Goal: Information Seeking & Learning: Learn about a topic

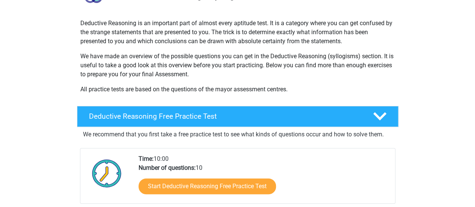
scroll to position [113, 0]
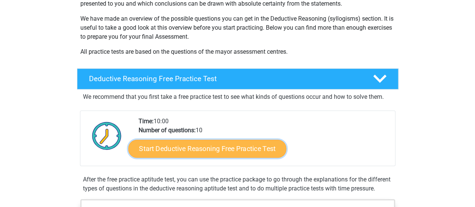
click at [231, 149] on link "Start Deductive Reasoning Free Practice Test" at bounding box center [207, 148] width 158 height 18
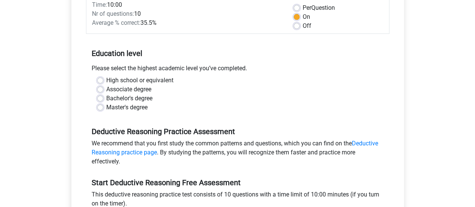
scroll to position [150, 0]
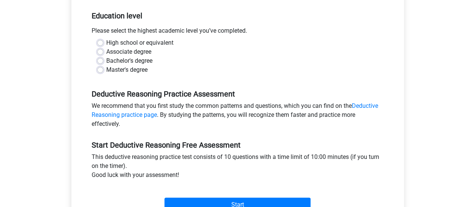
click at [120, 64] on label "Bachelor's degree" at bounding box center [129, 60] width 46 height 9
click at [103, 64] on input "Bachelor's degree" at bounding box center [100, 60] width 6 height 8
radio input "true"
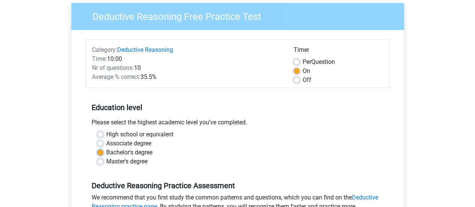
scroll to position [38, 0]
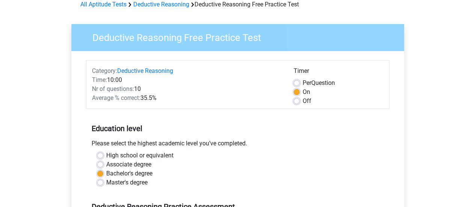
click at [303, 103] on label "Off" at bounding box center [307, 101] width 9 height 9
click at [300, 103] on input "Off" at bounding box center [297, 101] width 6 height 8
radio input "true"
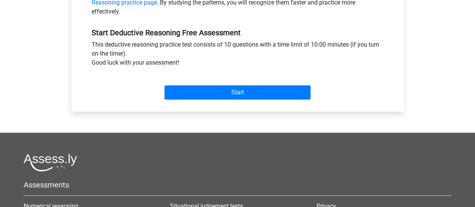
scroll to position [263, 0]
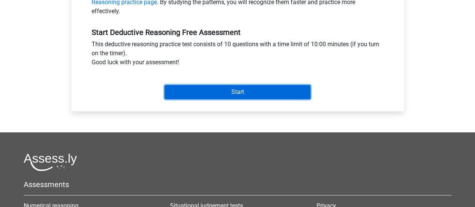
click at [241, 91] on input "Start" at bounding box center [238, 92] width 146 height 14
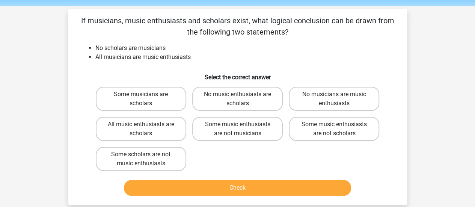
scroll to position [38, 0]
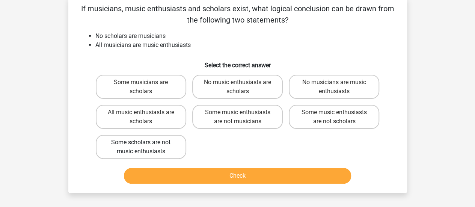
click at [159, 147] on label "Some scholars are not music enthusiasts" at bounding box center [141, 147] width 91 height 24
click at [146, 147] on input "Some scholars are not music enthusiasts" at bounding box center [143, 144] width 5 height 5
radio input "true"
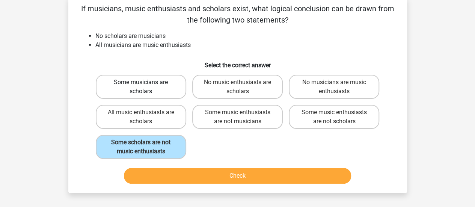
click at [166, 91] on label "Some musicians are scholars" at bounding box center [141, 87] width 91 height 24
click at [146, 87] on input "Some musicians are scholars" at bounding box center [143, 84] width 5 height 5
radio input "true"
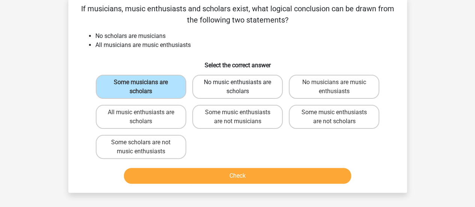
click at [268, 92] on label "No music enthusiasts are scholars" at bounding box center [237, 87] width 91 height 24
click at [242, 87] on input "No music enthusiasts are scholars" at bounding box center [240, 84] width 5 height 5
radio input "true"
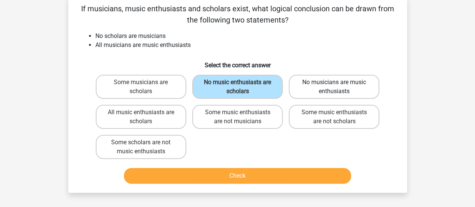
click at [366, 90] on label "No musicians are music enthusiasts" at bounding box center [334, 87] width 91 height 24
click at [339, 87] on input "No musicians are music enthusiasts" at bounding box center [336, 84] width 5 height 5
radio input "true"
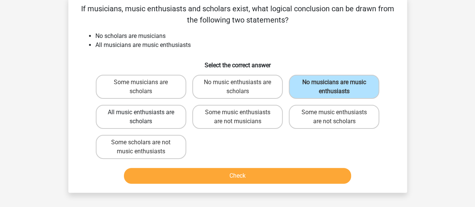
click at [169, 119] on label "All music enthusiasts are scholars" at bounding box center [141, 117] width 91 height 24
click at [146, 117] on input "All music enthusiasts are scholars" at bounding box center [143, 114] width 5 height 5
radio input "true"
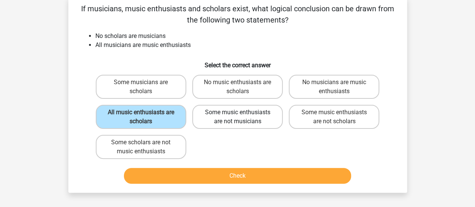
click at [272, 120] on label "Some music enthusiasts are not musicians" at bounding box center [237, 117] width 91 height 24
click at [242, 117] on input "Some music enthusiasts are not musicians" at bounding box center [240, 114] width 5 height 5
radio input "true"
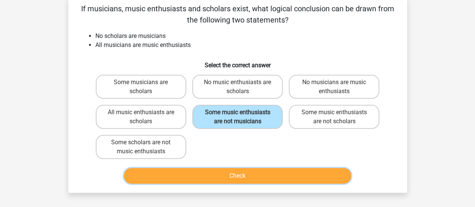
click at [232, 175] on button "Check" at bounding box center [237, 176] width 227 height 16
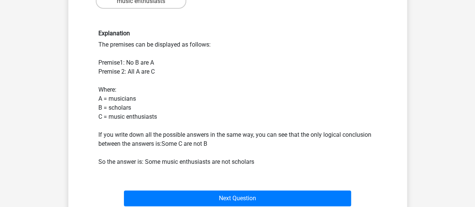
scroll to position [225, 0]
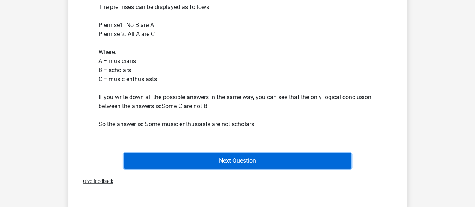
click at [222, 160] on button "Next Question" at bounding box center [237, 161] width 227 height 16
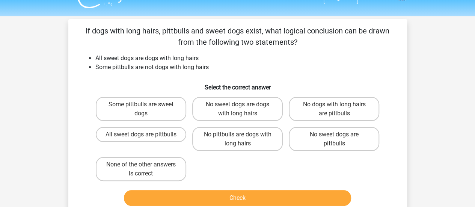
scroll to position [0, 0]
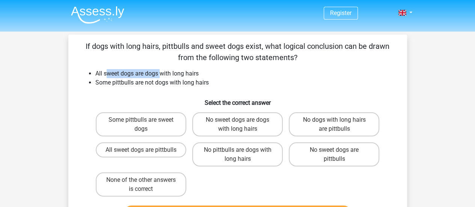
drag, startPoint x: 107, startPoint y: 75, endPoint x: 162, endPoint y: 76, distance: 55.2
click at [162, 76] on li "All sweet dogs are dogs with long hairs" at bounding box center [245, 73] width 300 height 9
click at [168, 73] on li "All sweet dogs are dogs with long hairs" at bounding box center [245, 73] width 300 height 9
drag, startPoint x: 168, startPoint y: 73, endPoint x: 123, endPoint y: 71, distance: 45.2
click at [123, 71] on li "All sweet dogs are dogs with long hairs" at bounding box center [245, 73] width 300 height 9
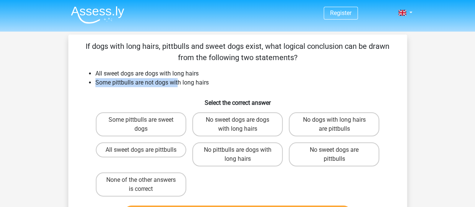
drag, startPoint x: 97, startPoint y: 78, endPoint x: 177, endPoint y: 85, distance: 80.7
click at [177, 85] on li "Some pittbulls are not dogs with long hairs" at bounding box center [245, 82] width 300 height 9
click at [139, 83] on li "Some pittbulls are not dogs with long hairs" at bounding box center [245, 82] width 300 height 9
drag, startPoint x: 135, startPoint y: 83, endPoint x: 209, endPoint y: 86, distance: 74.5
click at [209, 86] on li "Some pittbulls are not dogs with long hairs" at bounding box center [245, 82] width 300 height 9
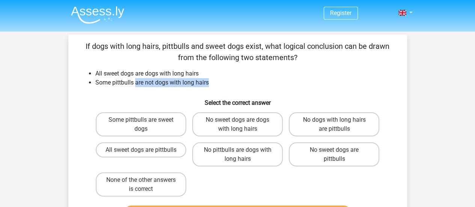
click at [209, 86] on li "Some pittbulls are not dogs with long hairs" at bounding box center [245, 82] width 300 height 9
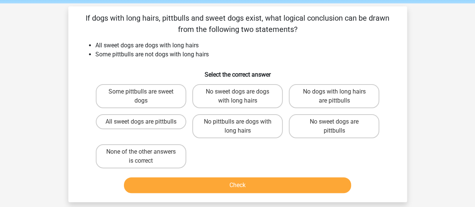
scroll to position [38, 0]
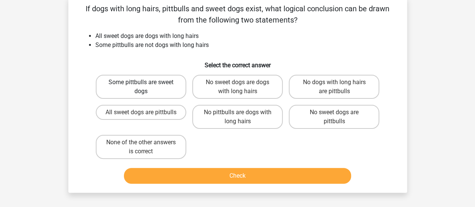
click at [149, 91] on label "Some pittbulls are sweet dogs" at bounding box center [141, 87] width 91 height 24
click at [146, 87] on input "Some pittbulls are sweet dogs" at bounding box center [143, 84] width 5 height 5
radio input "true"
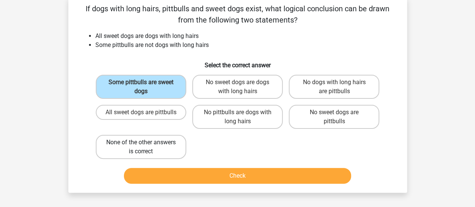
click at [117, 147] on label "None of the other answers is correct" at bounding box center [141, 147] width 91 height 24
click at [141, 147] on input "None of the other answers is correct" at bounding box center [143, 144] width 5 height 5
radio input "true"
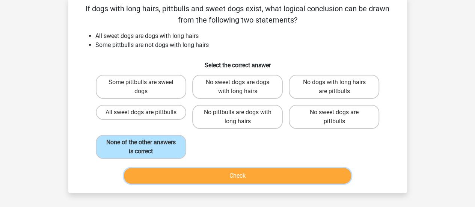
click at [190, 171] on button "Check" at bounding box center [237, 176] width 227 height 16
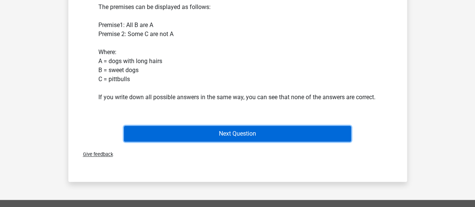
drag, startPoint x: 243, startPoint y: 136, endPoint x: 236, endPoint y: 136, distance: 7.5
click at [239, 139] on button "Next Question" at bounding box center [237, 134] width 227 height 16
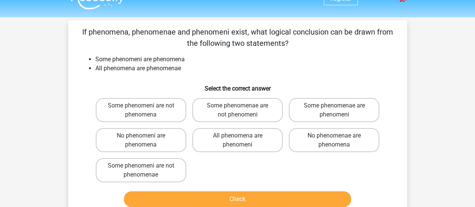
scroll to position [0, 0]
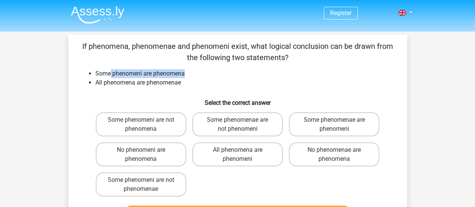
drag, startPoint x: 111, startPoint y: 76, endPoint x: 184, endPoint y: 78, distance: 72.5
click at [184, 78] on li "Some phenomeni are phenomena" at bounding box center [245, 73] width 300 height 9
click at [187, 78] on li "All phenomena are phenomenae" at bounding box center [245, 82] width 300 height 9
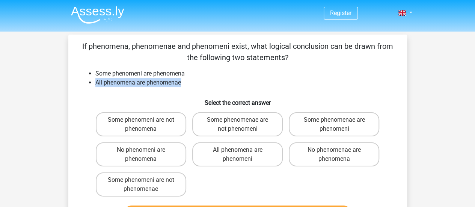
drag, startPoint x: 191, startPoint y: 85, endPoint x: 92, endPoint y: 77, distance: 98.4
click at [94, 79] on ul "Some phenomeni are phenomena All phenomena are phenomenae" at bounding box center [237, 78] width 315 height 18
click at [95, 70] on li "Some phenomeni are phenomena" at bounding box center [245, 73] width 300 height 9
drag, startPoint x: 148, startPoint y: 77, endPoint x: 191, endPoint y: 82, distance: 42.4
click at [191, 82] on ul "Some phenomeni are phenomena All phenomena are phenomenae" at bounding box center [237, 78] width 315 height 18
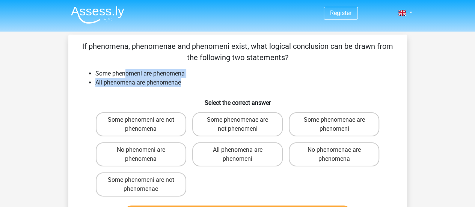
click at [191, 82] on li "All phenomena are phenomenae" at bounding box center [245, 82] width 300 height 9
drag, startPoint x: 192, startPoint y: 84, endPoint x: 77, endPoint y: 76, distance: 115.3
click at [77, 76] on div "If phenomena, phenomenae and phenomeni exist, what logical conclusion can be dr…" at bounding box center [237, 133] width 333 height 184
click at [103, 73] on li "Some phenomeni are phenomena" at bounding box center [245, 73] width 300 height 9
drag, startPoint x: 90, startPoint y: 73, endPoint x: 174, endPoint y: 81, distance: 84.2
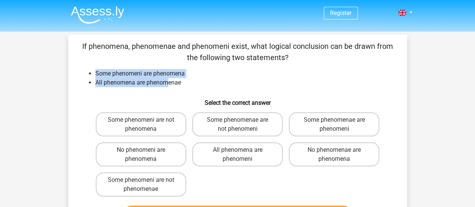
click at [174, 81] on ul "Some phenomeni are phenomena All phenomena are phenomenae" at bounding box center [237, 78] width 315 height 18
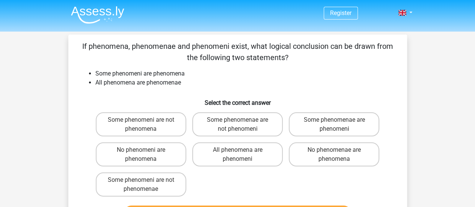
click at [187, 83] on li "All phenomena are phenomenae" at bounding box center [245, 82] width 300 height 9
drag, startPoint x: 293, startPoint y: 61, endPoint x: 260, endPoint y: 42, distance: 38.0
click at [260, 42] on p "If phenomena, phenomenae and phenomeni exist, what logical conclusion can be dr…" at bounding box center [237, 52] width 315 height 23
click at [262, 54] on p "If phenomena, phenomenae and phenomeni exist, what logical conclusion can be dr…" at bounding box center [237, 52] width 315 height 23
drag, startPoint x: 193, startPoint y: 58, endPoint x: 288, endPoint y: 60, distance: 95.1
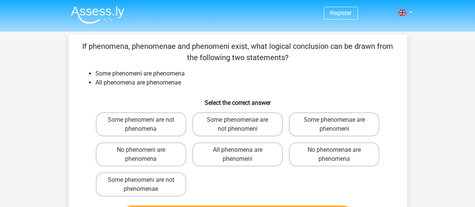
click at [288, 60] on p "If phenomena, phenomenae and phenomeni exist, what logical conclusion can be dr…" at bounding box center [237, 52] width 315 height 23
drag, startPoint x: 96, startPoint y: 74, endPoint x: 169, endPoint y: 74, distance: 72.5
click at [166, 74] on li "Some phenomeni are phenomena" at bounding box center [245, 73] width 300 height 9
drag, startPoint x: 193, startPoint y: 74, endPoint x: 138, endPoint y: 76, distance: 55.6
click at [138, 76] on li "Some phenomeni are phenomena" at bounding box center [245, 73] width 300 height 9
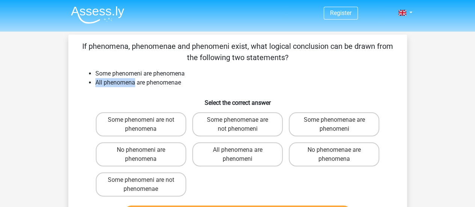
drag, startPoint x: 107, startPoint y: 83, endPoint x: 135, endPoint y: 85, distance: 27.5
click at [135, 85] on li "All phenomena are phenomenae" at bounding box center [245, 82] width 300 height 9
drag, startPoint x: 146, startPoint y: 83, endPoint x: 202, endPoint y: 86, distance: 56.0
click at [202, 86] on li "All phenomena are phenomenae" at bounding box center [245, 82] width 300 height 9
click at [207, 79] on li "All phenomena are phenomenae" at bounding box center [245, 82] width 300 height 9
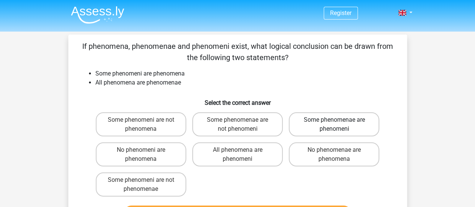
click at [340, 124] on label "Some phenomenae are phenomeni" at bounding box center [334, 124] width 91 height 24
click at [339, 124] on input "Some phenomenae are phenomeni" at bounding box center [336, 122] width 5 height 5
radio input "true"
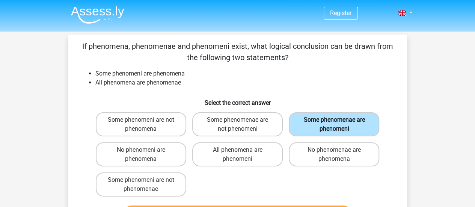
scroll to position [38, 0]
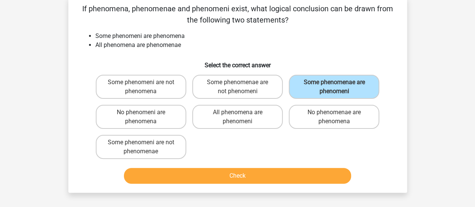
click at [145, 117] on input "No phenomeni are phenomena" at bounding box center [143, 114] width 5 height 5
radio input "true"
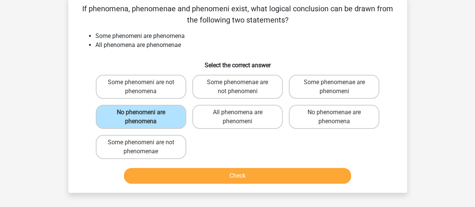
drag, startPoint x: 223, startPoint y: 115, endPoint x: 339, endPoint y: 115, distance: 115.4
click at [224, 115] on label "All phenomena are phenomeni" at bounding box center [237, 117] width 91 height 24
click at [238, 115] on input "All phenomena are phenomeni" at bounding box center [240, 114] width 5 height 5
radio input "true"
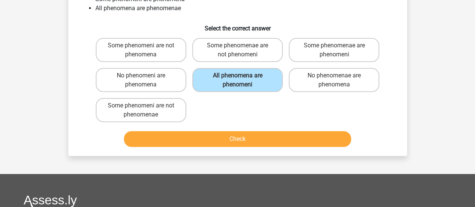
scroll to position [75, 0]
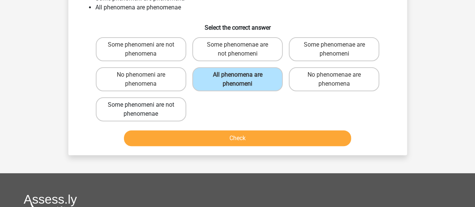
drag, startPoint x: 154, startPoint y: 125, endPoint x: 153, endPoint y: 111, distance: 13.6
click at [154, 125] on div "Check" at bounding box center [237, 136] width 315 height 25
click at [154, 110] on label "Some phenomeni are not phenomenae" at bounding box center [141, 109] width 91 height 24
click at [146, 110] on input "Some phenomeni are not phenomenae" at bounding box center [143, 107] width 5 height 5
radio input "true"
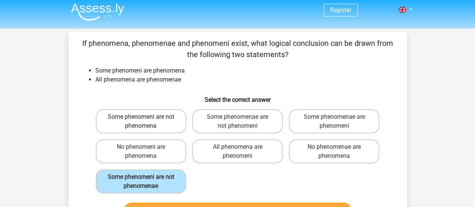
scroll to position [0, 0]
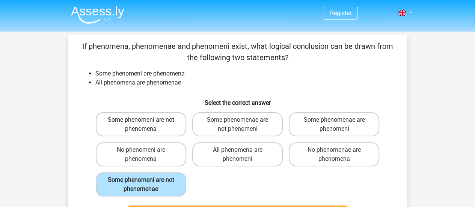
click at [151, 130] on label "Some phenomeni are not phenomena" at bounding box center [141, 124] width 91 height 24
click at [146, 125] on input "Some phenomeni are not phenomena" at bounding box center [143, 122] width 5 height 5
radio input "true"
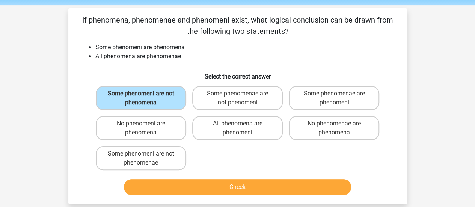
scroll to position [38, 0]
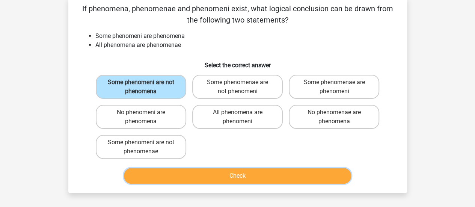
click at [209, 178] on button "Check" at bounding box center [237, 176] width 227 height 16
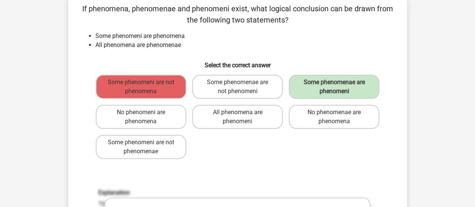
scroll to position [0, 0]
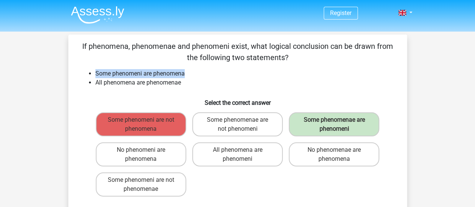
drag, startPoint x: 96, startPoint y: 76, endPoint x: 189, endPoint y: 75, distance: 93.2
click at [189, 75] on li "Some phenomeni are phenomena" at bounding box center [245, 73] width 300 height 9
drag, startPoint x: 189, startPoint y: 75, endPoint x: 133, endPoint y: 76, distance: 56.0
click at [133, 76] on li "Some phenomeni are phenomena" at bounding box center [245, 73] width 300 height 9
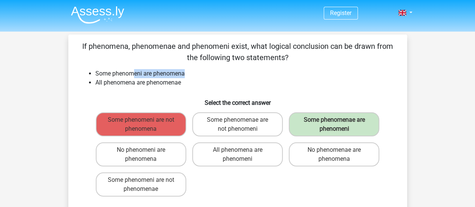
click at [133, 76] on li "Some phenomeni are phenomena" at bounding box center [245, 73] width 300 height 9
drag, startPoint x: 83, startPoint y: 74, endPoint x: 190, endPoint y: 75, distance: 107.1
click at [190, 75] on ul "Some phenomeni are phenomena All phenomena are phenomenae" at bounding box center [237, 78] width 315 height 18
click at [190, 75] on li "Some phenomeni are phenomena" at bounding box center [245, 73] width 300 height 9
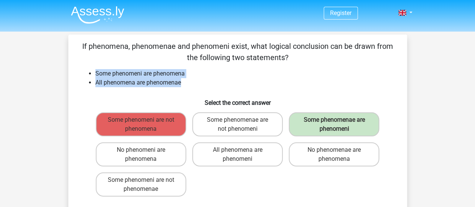
drag, startPoint x: 192, startPoint y: 83, endPoint x: 83, endPoint y: 74, distance: 108.6
click at [83, 74] on ul "Some phenomeni are phenomena All phenomena are phenomenae" at bounding box center [237, 78] width 315 height 18
click at [93, 76] on ul "Some phenomeni are phenomena All phenomena are phenomenae" at bounding box center [237, 78] width 315 height 18
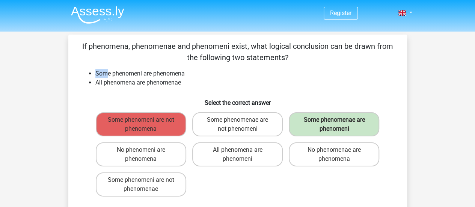
drag, startPoint x: 94, startPoint y: 72, endPoint x: 108, endPoint y: 77, distance: 15.6
click at [108, 77] on ul "Some phenomeni are phenomena All phenomena are phenomenae" at bounding box center [237, 78] width 315 height 18
click at [108, 76] on li "Some phenomeni are phenomena" at bounding box center [245, 73] width 300 height 9
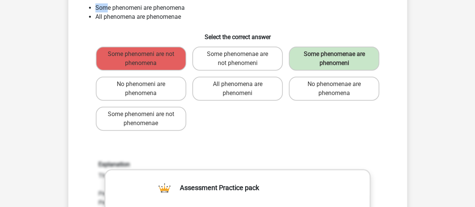
scroll to position [38, 0]
